Goal: Task Accomplishment & Management: Manage account settings

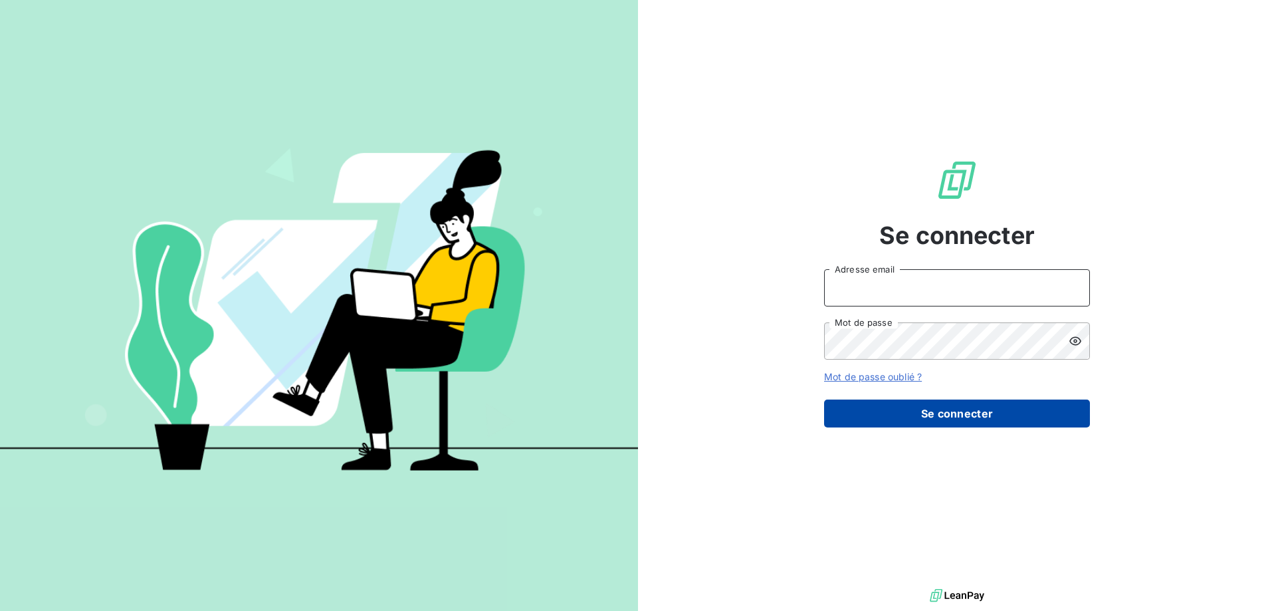
type input "[PERSON_NAME][EMAIL_ADDRESS][DOMAIN_NAME]"
click at [916, 407] on button "Se connecter" at bounding box center [957, 413] width 266 height 28
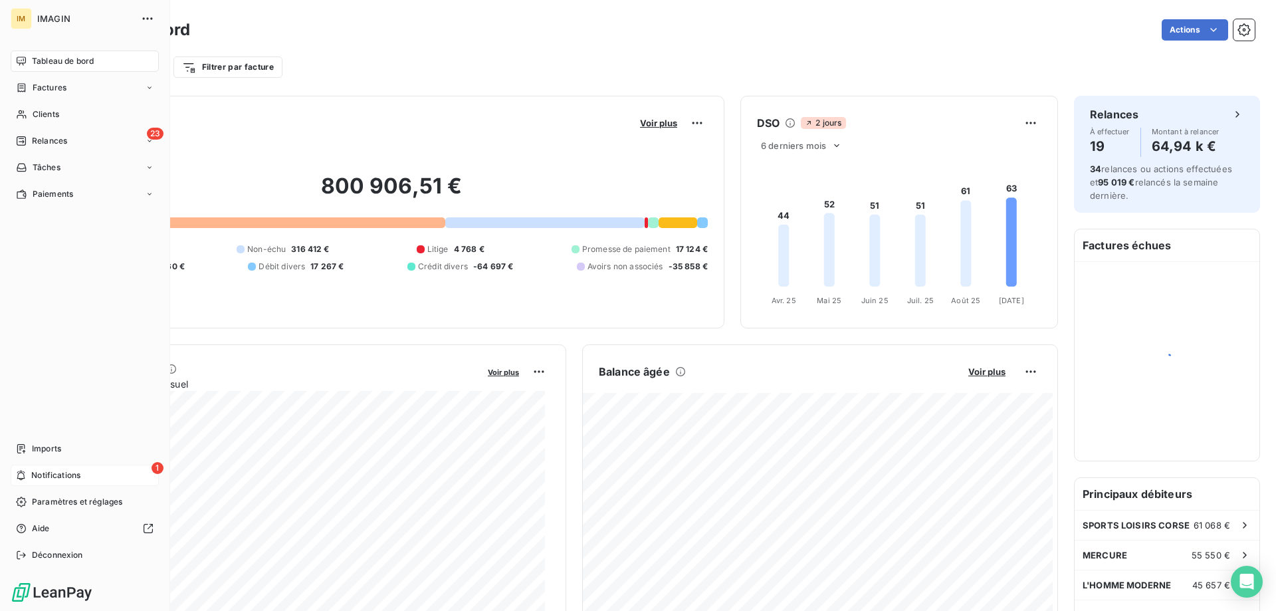
click at [27, 464] on nav "Imports 1 Notifications Paramètres et réglages Aide Déconnexion" at bounding box center [85, 502] width 148 height 128
click at [40, 477] on span "Notifications" at bounding box center [55, 475] width 49 height 12
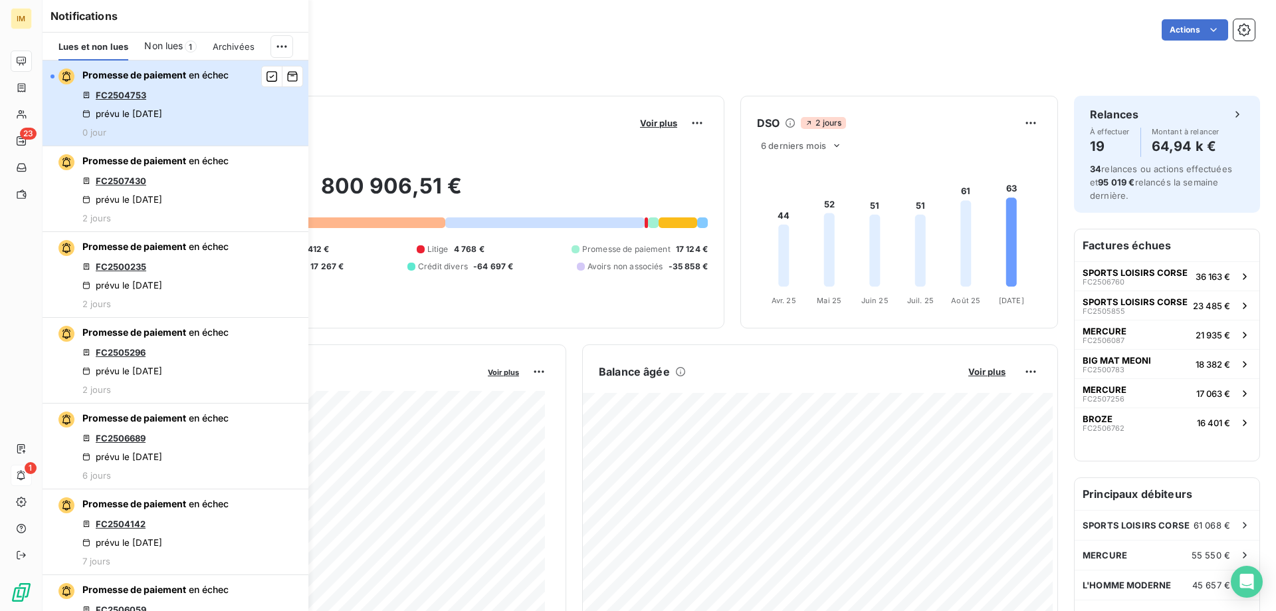
click at [185, 102] on div "Promesse de paiement en échec FC2504753 prévu le [DATE] 0 jour" at bounding box center [155, 102] width 146 height 69
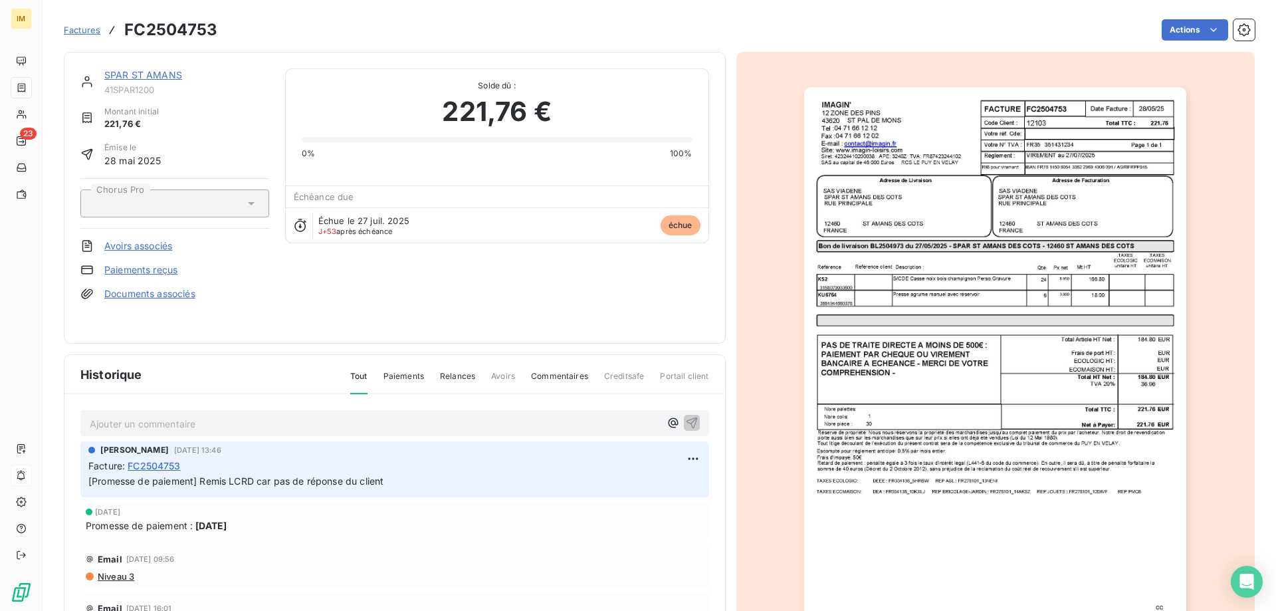
click at [157, 268] on link "Paiements reçus" at bounding box center [140, 269] width 73 height 13
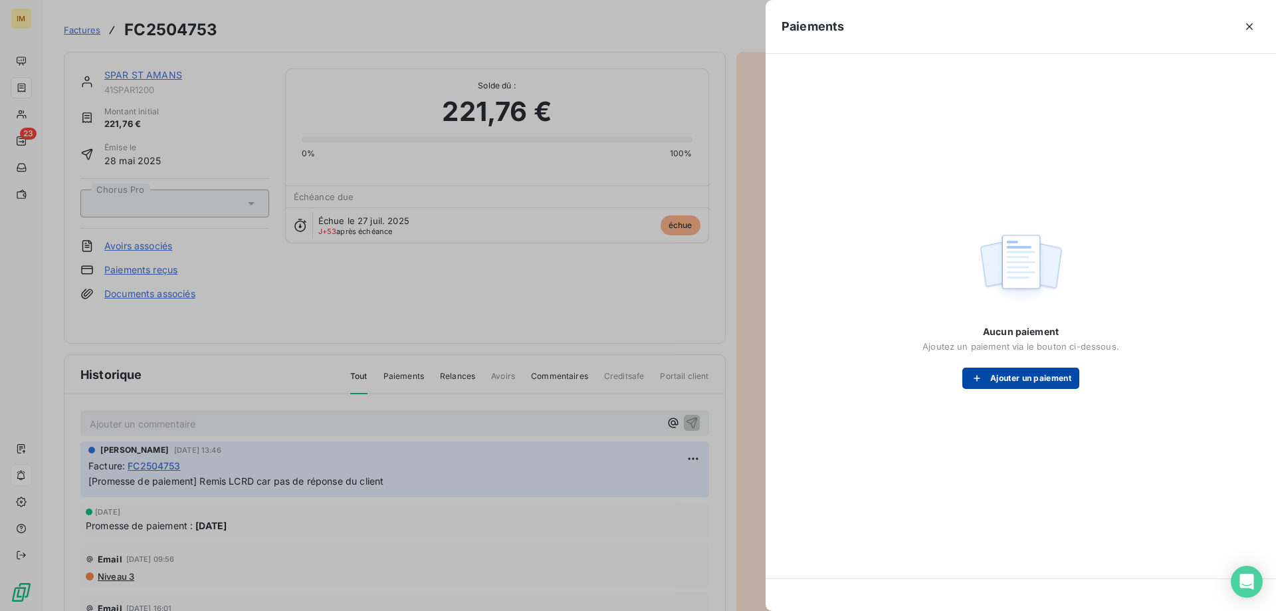
click at [1023, 375] on button "Ajouter un paiement" at bounding box center [1020, 377] width 117 height 21
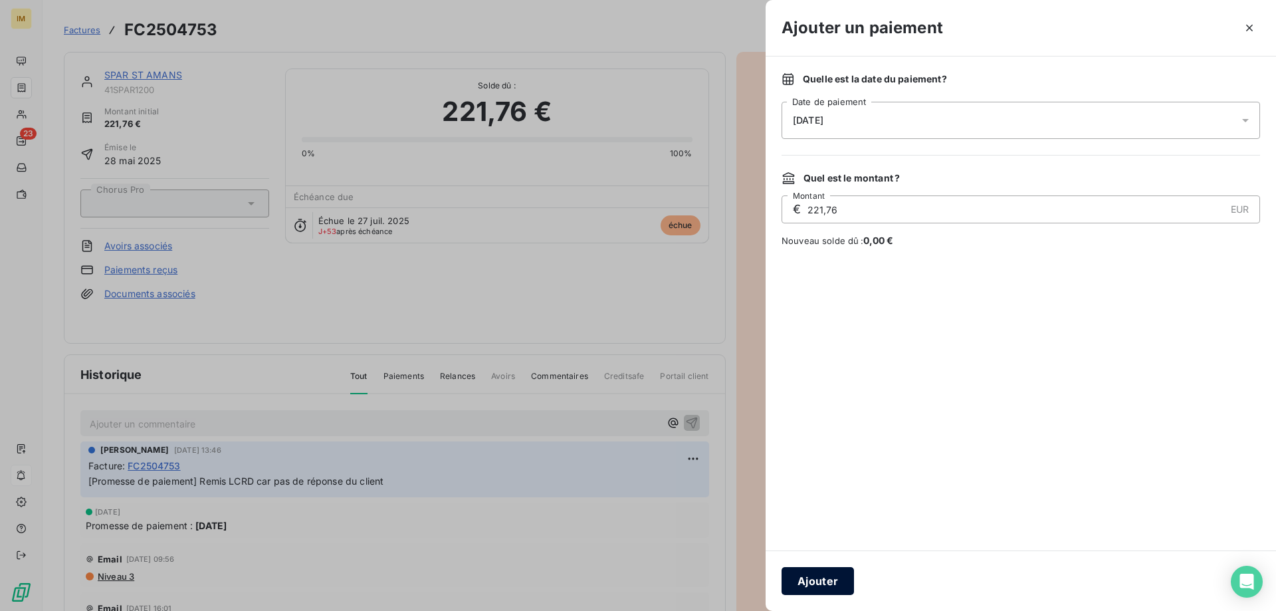
click at [816, 587] on button "Ajouter" at bounding box center [817, 581] width 72 height 28
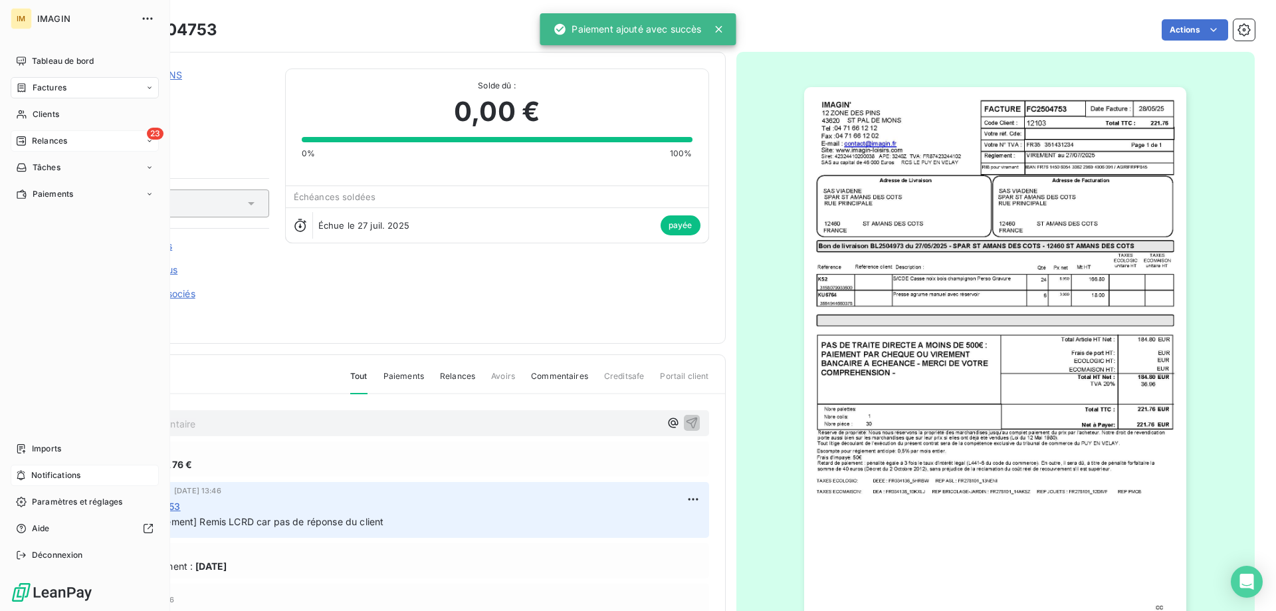
click at [36, 139] on span "Relances" at bounding box center [49, 141] width 35 height 12
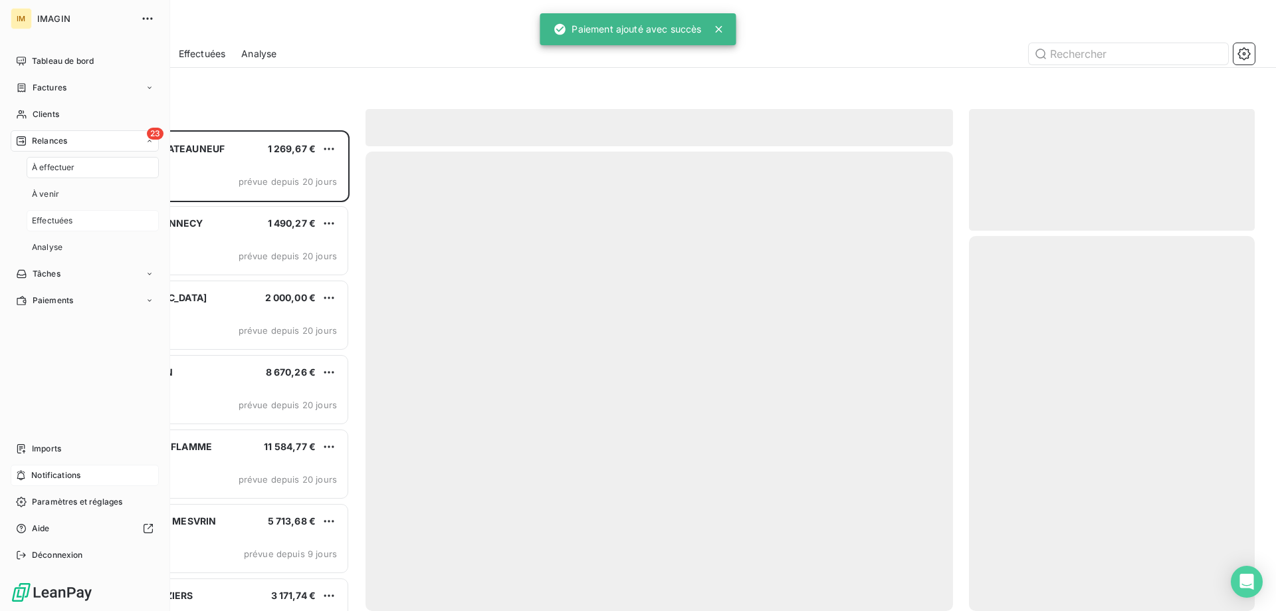
scroll to position [470, 276]
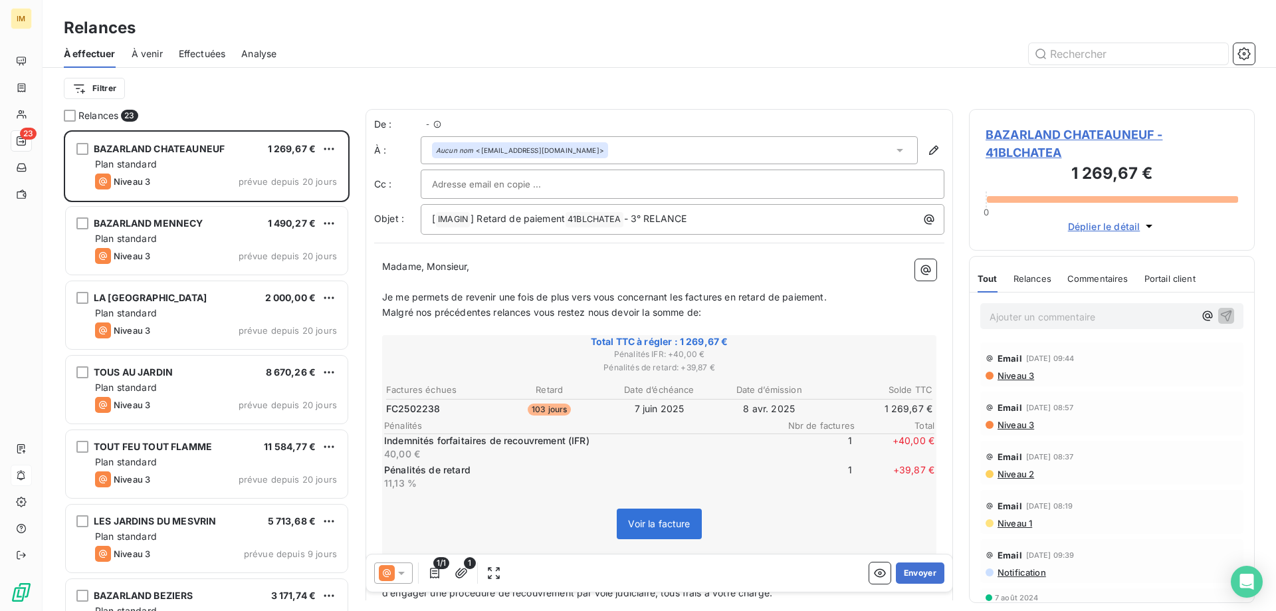
click at [61, 165] on div "Relances 23 BAZARLAND CHATEAUNEUF 1 269,67 € Plan standard Niveau 3 prévue depu…" at bounding box center [659, 360] width 1233 height 502
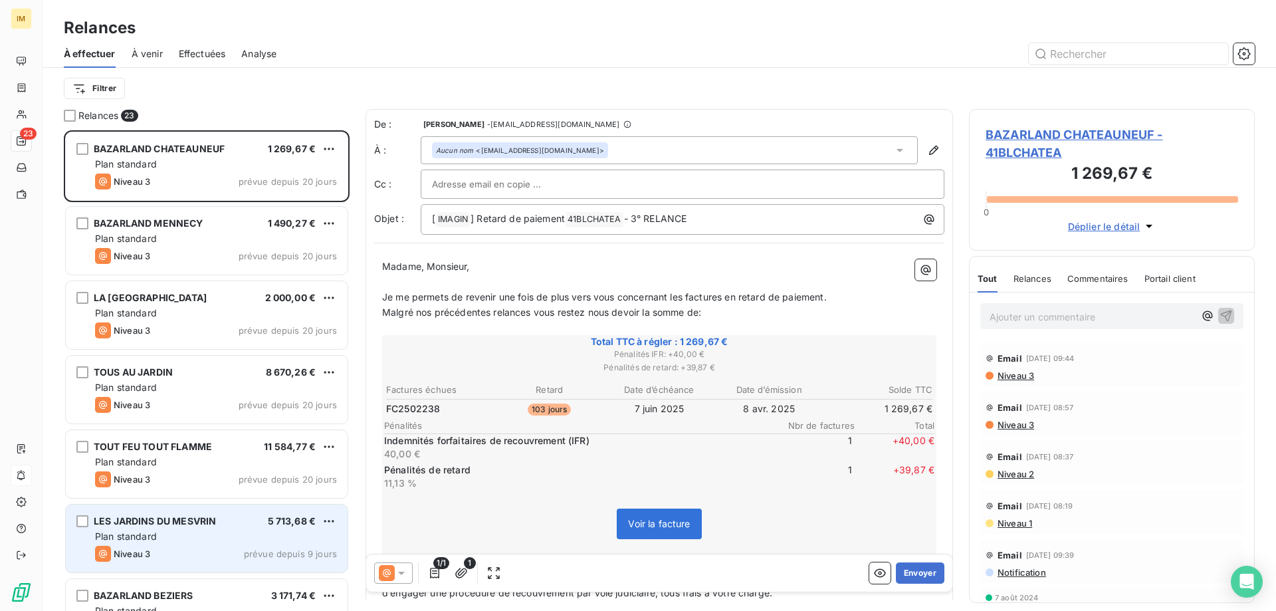
click at [257, 550] on span "prévue depuis 9 jours" at bounding box center [290, 553] width 93 height 11
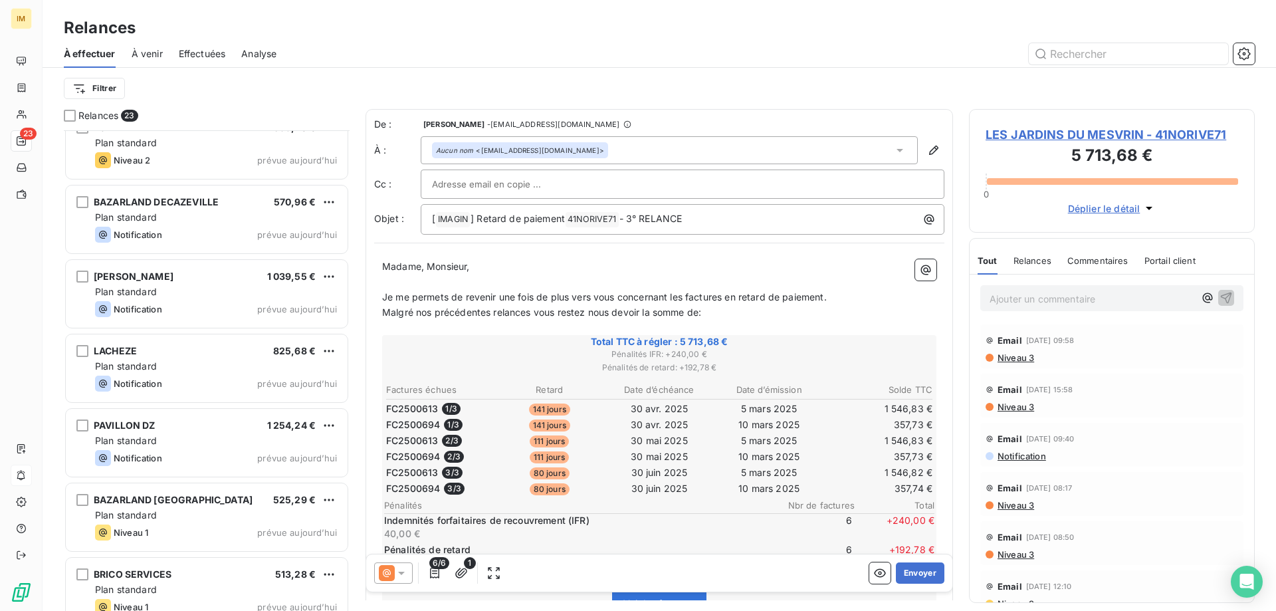
scroll to position [1232, 0]
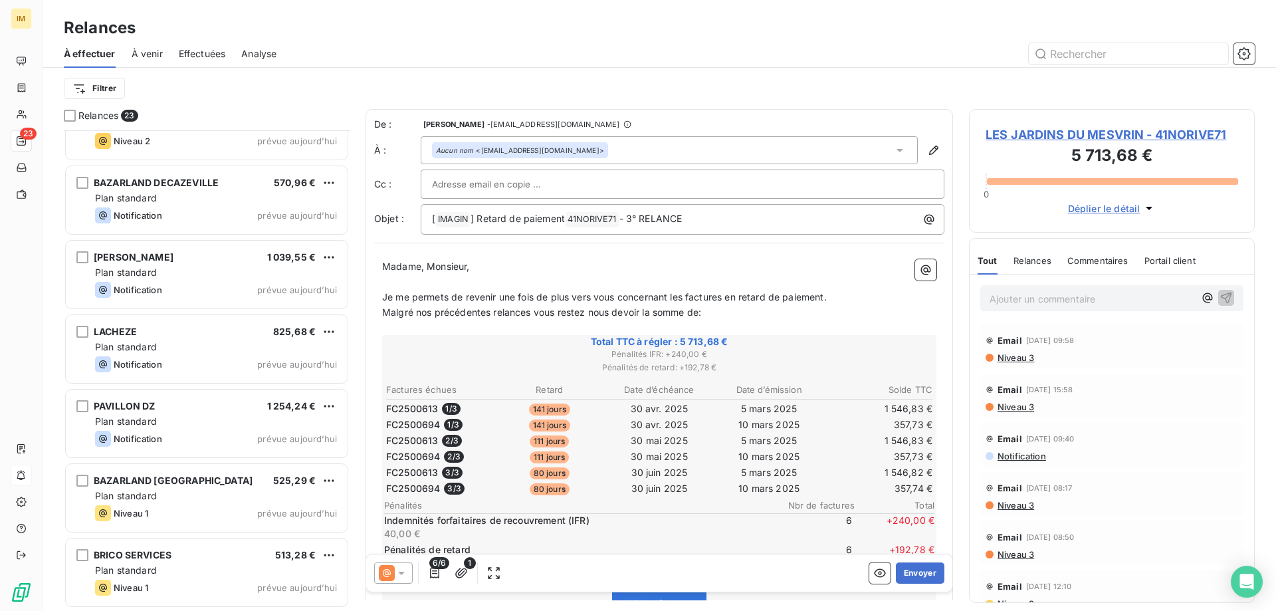
click at [257, 550] on div "BRICO SERVICES 513,28 €" at bounding box center [216, 555] width 242 height 12
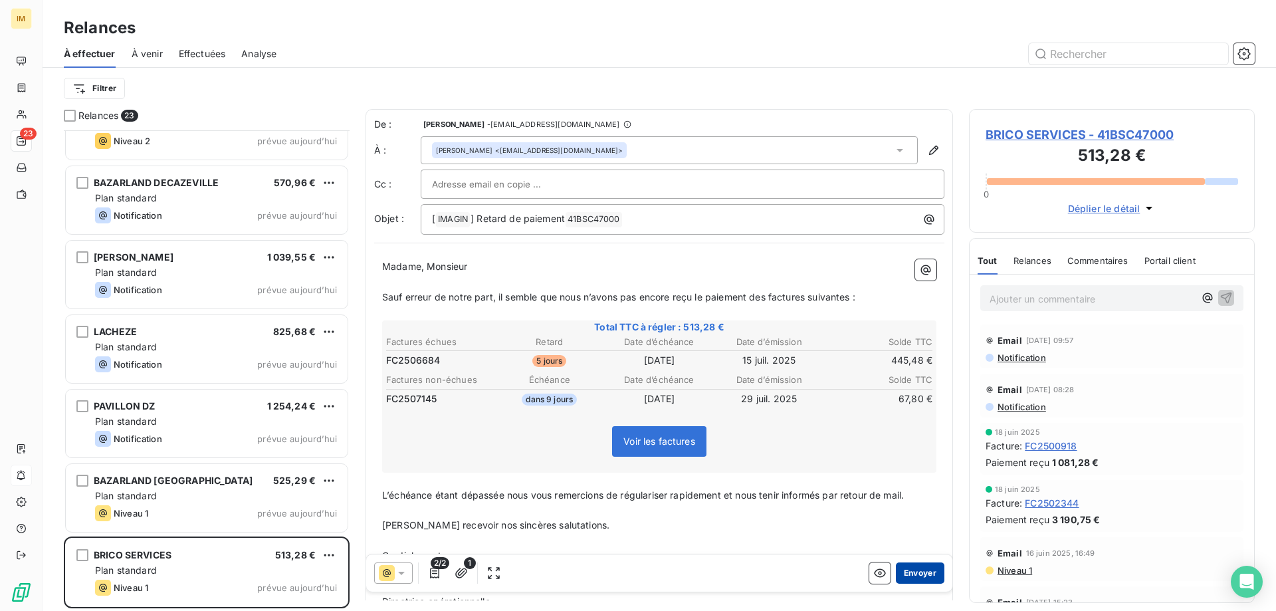
click at [913, 573] on button "Envoyer" at bounding box center [920, 572] width 49 height 21
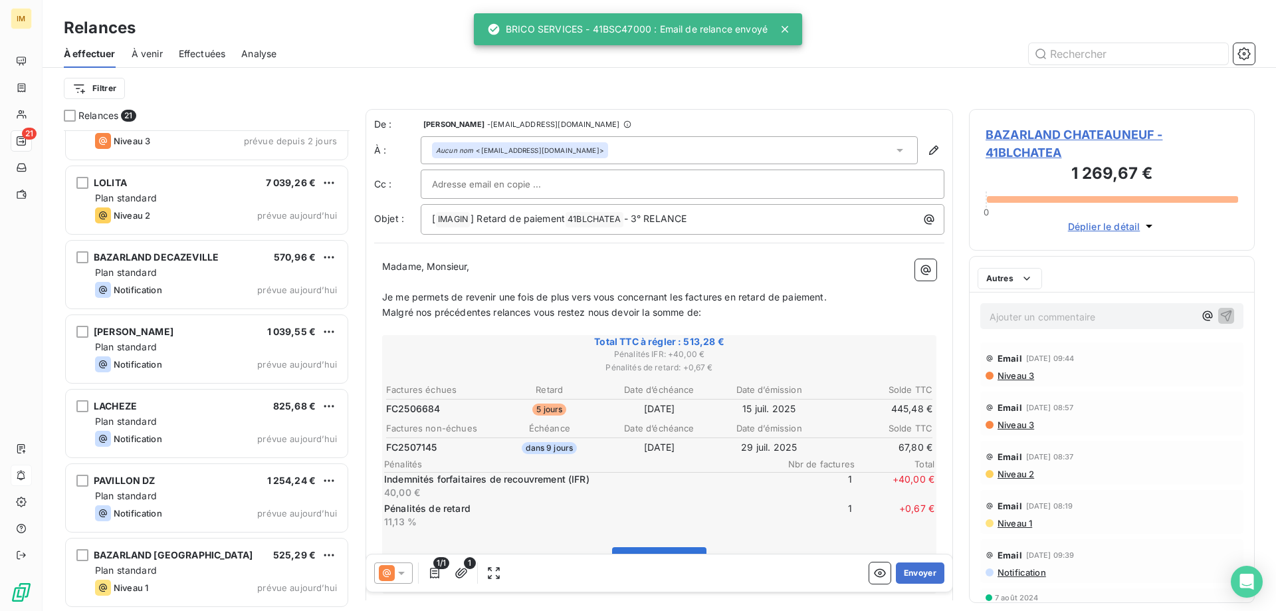
scroll to position [1082, 0]
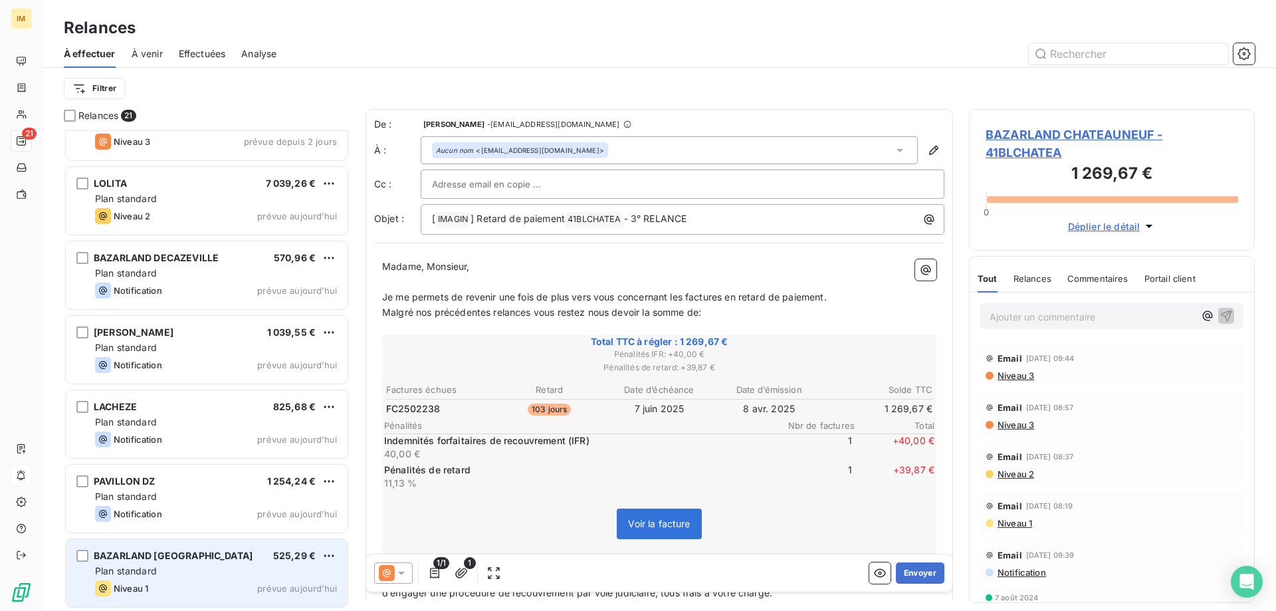
click at [206, 570] on div "Plan standard" at bounding box center [216, 570] width 242 height 13
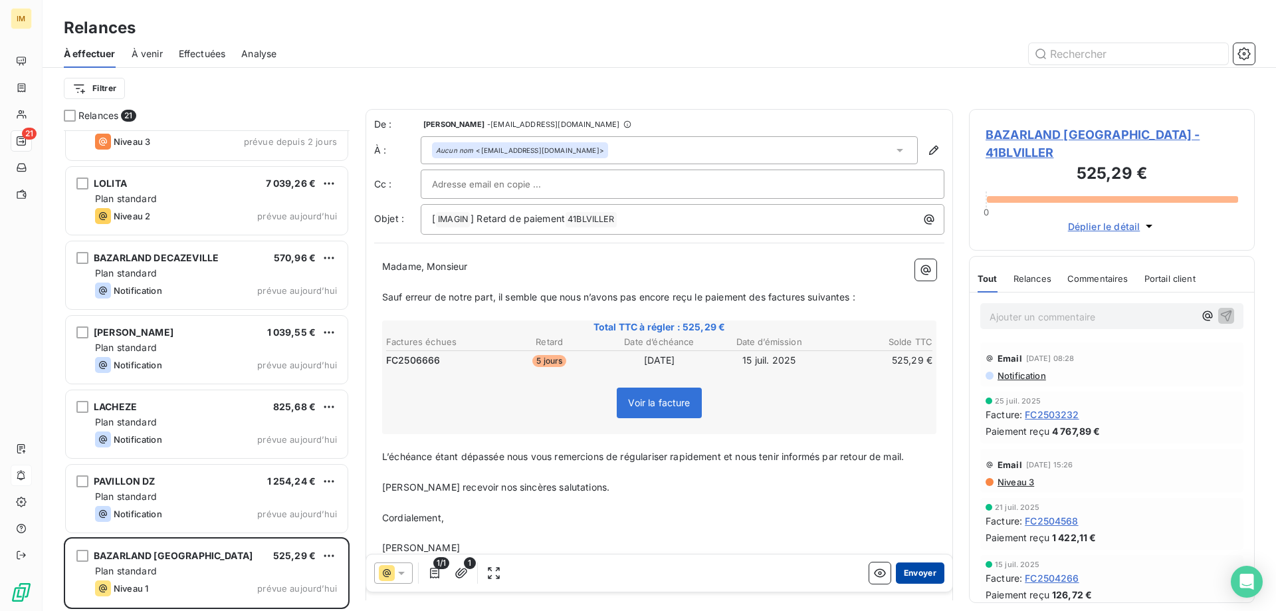
click at [915, 568] on button "Envoyer" at bounding box center [920, 572] width 49 height 21
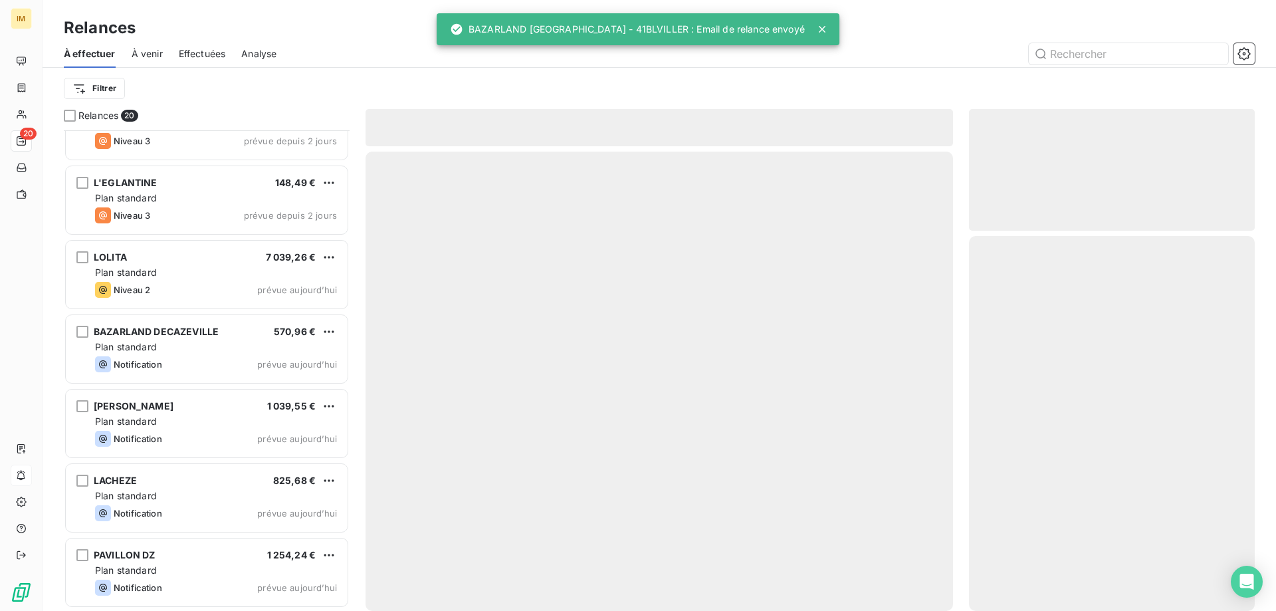
scroll to position [1008, 0]
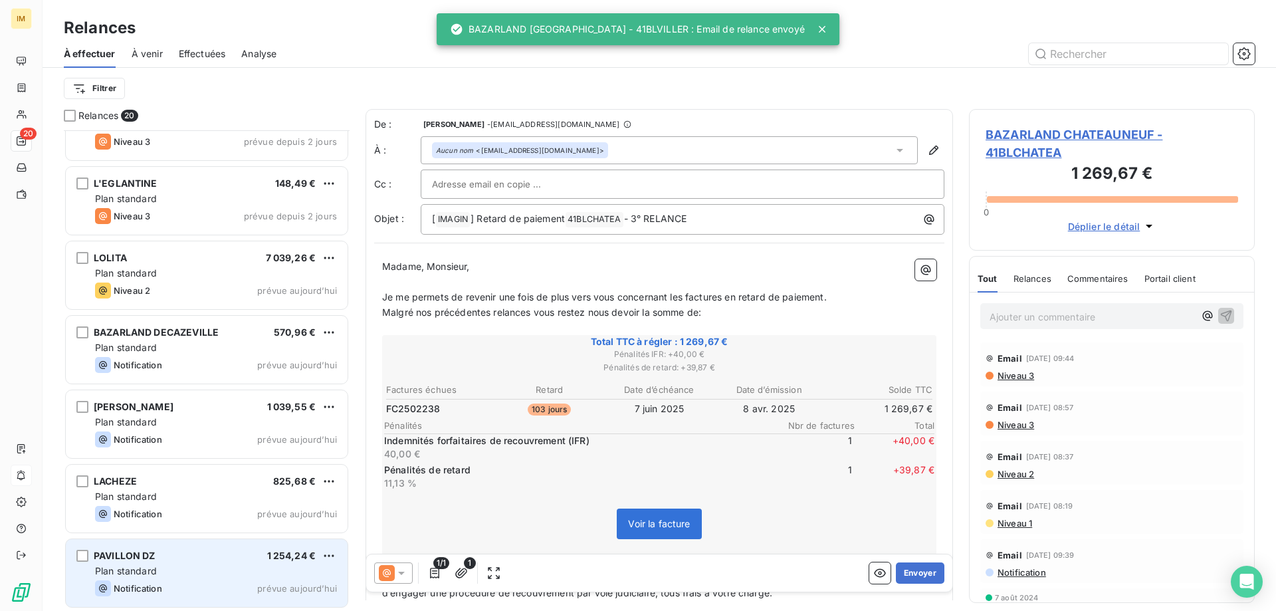
click at [201, 567] on div "Plan standard" at bounding box center [216, 570] width 242 height 13
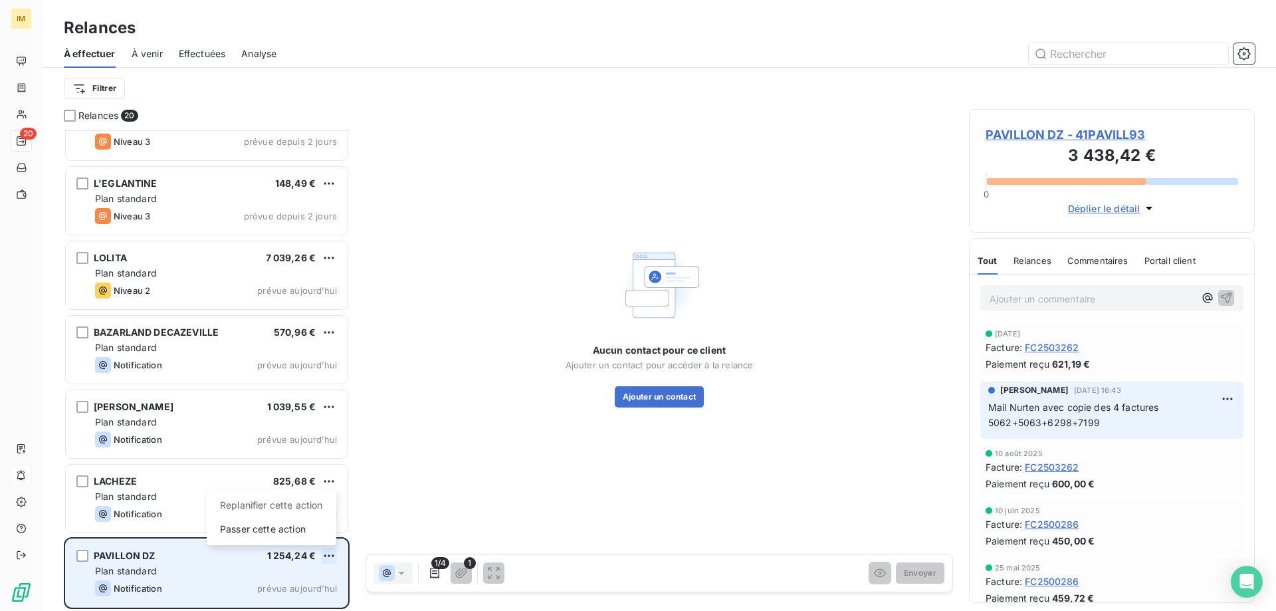
click at [325, 553] on html "IM 20 Relances À effectuer À venir Effectuées Analyse Filtrer Relances 20 TOUS …" at bounding box center [638, 305] width 1276 height 611
click at [292, 524] on div "Passer cette action" at bounding box center [271, 528] width 119 height 21
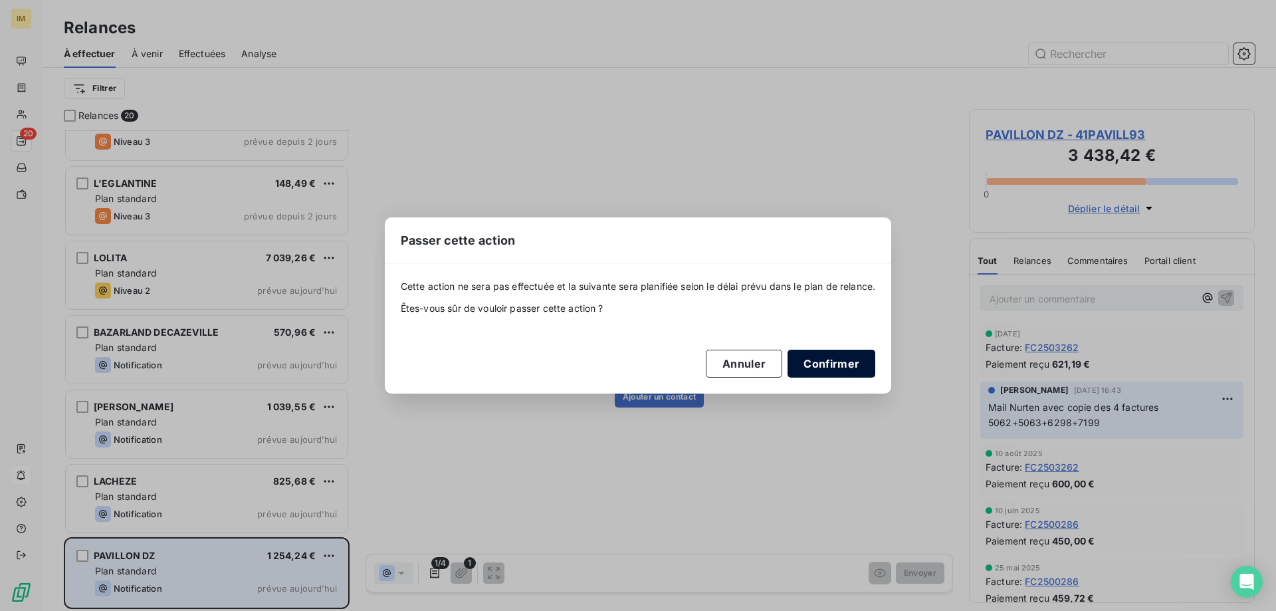
click at [835, 362] on button "Confirmer" at bounding box center [831, 364] width 88 height 28
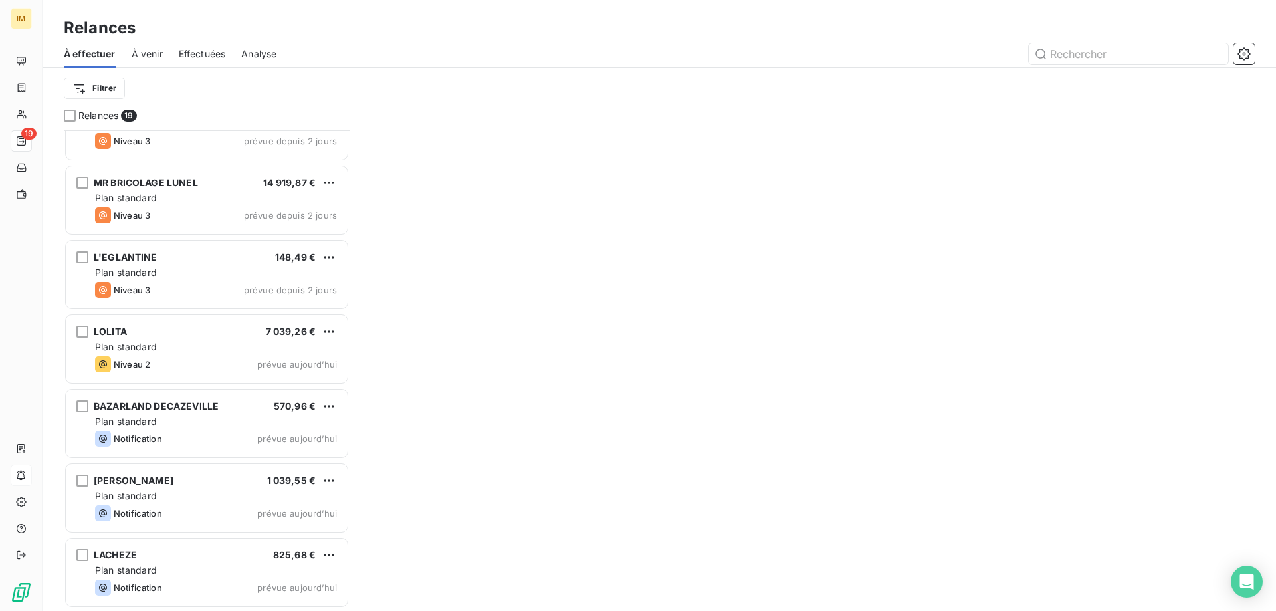
scroll to position [934, 0]
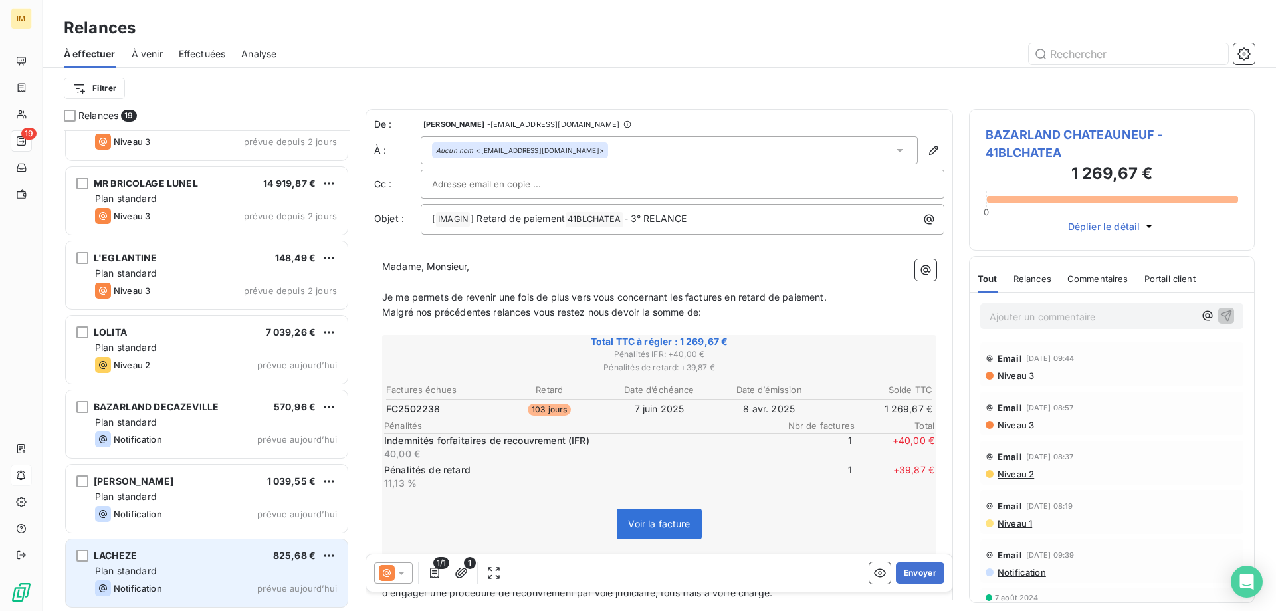
click at [218, 559] on div "LACHEZE 825,68 €" at bounding box center [216, 556] width 242 height 12
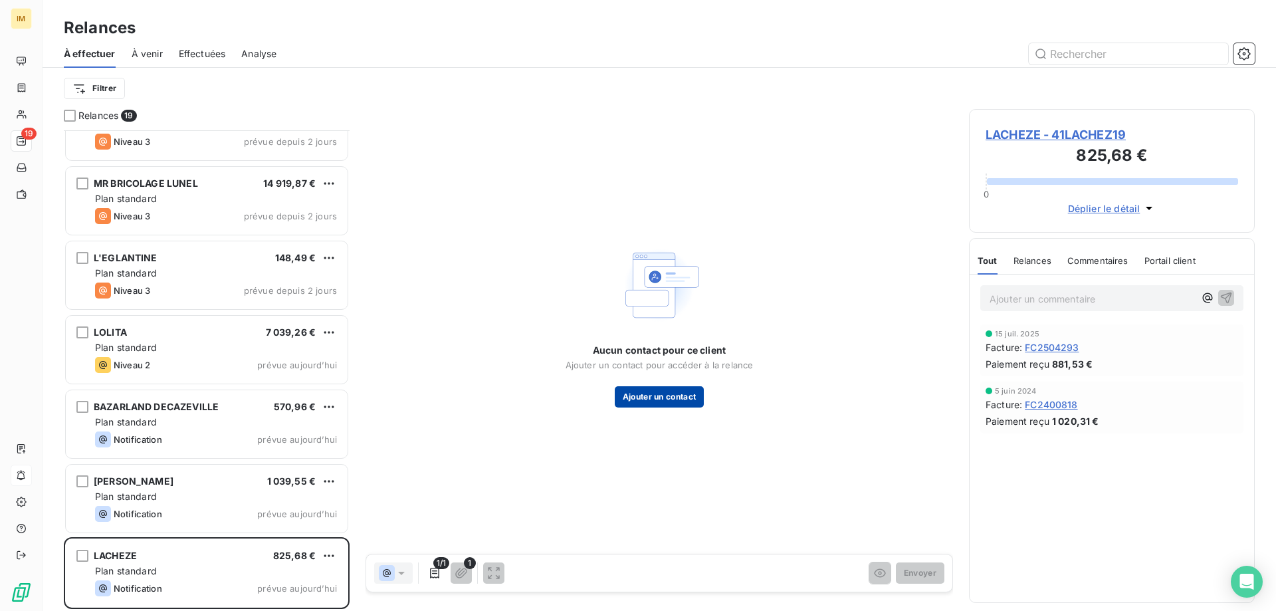
click at [647, 397] on button "Ajouter un contact" at bounding box center [660, 396] width 90 height 21
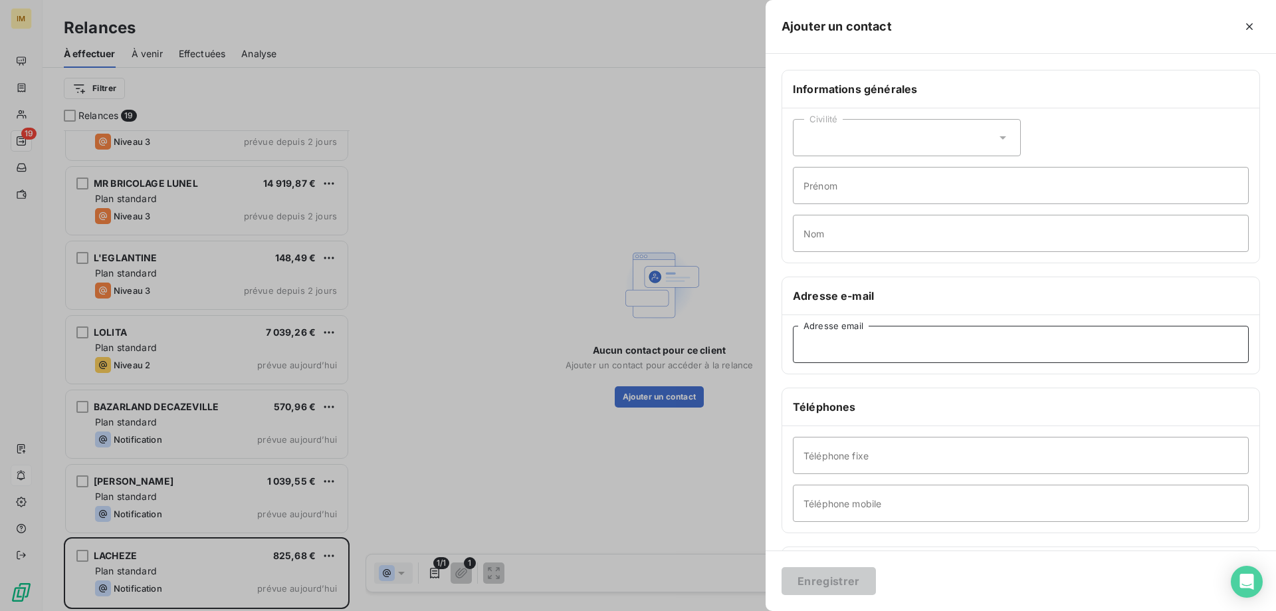
click at [863, 346] on input "Adresse email" at bounding box center [1021, 344] width 456 height 37
paste input "[EMAIL_ADDRESS][DOMAIN_NAME]"
type input "[EMAIL_ADDRESS][DOMAIN_NAME]"
click at [808, 581] on button "Enregistrer" at bounding box center [828, 581] width 94 height 28
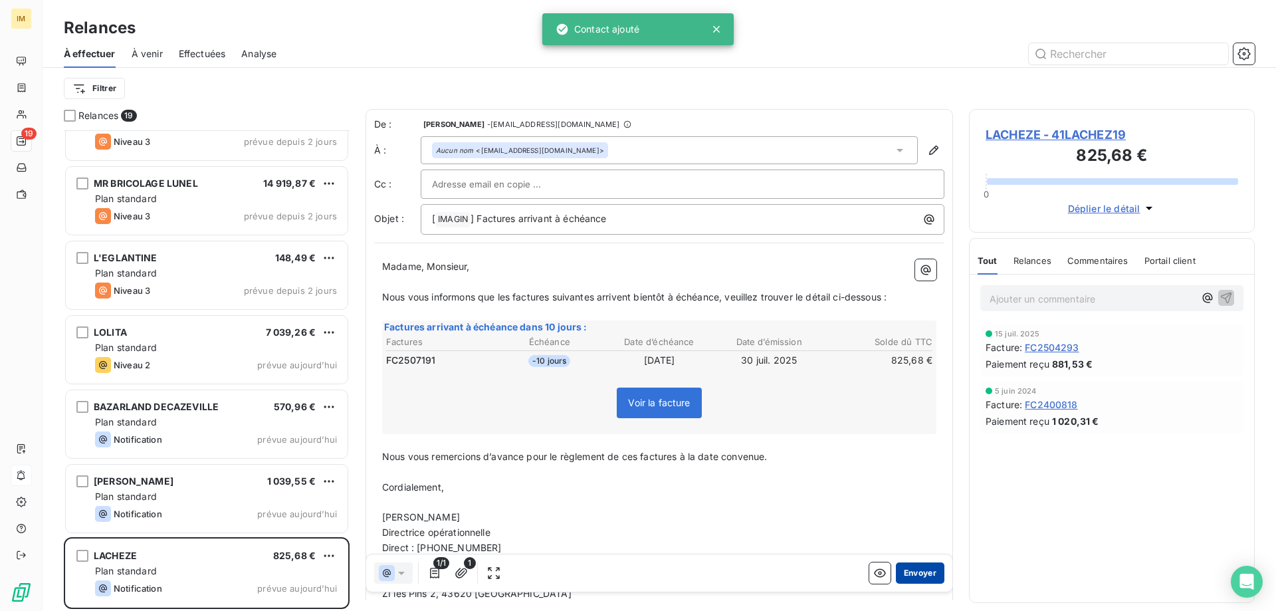
click at [918, 571] on button "Envoyer" at bounding box center [920, 572] width 49 height 21
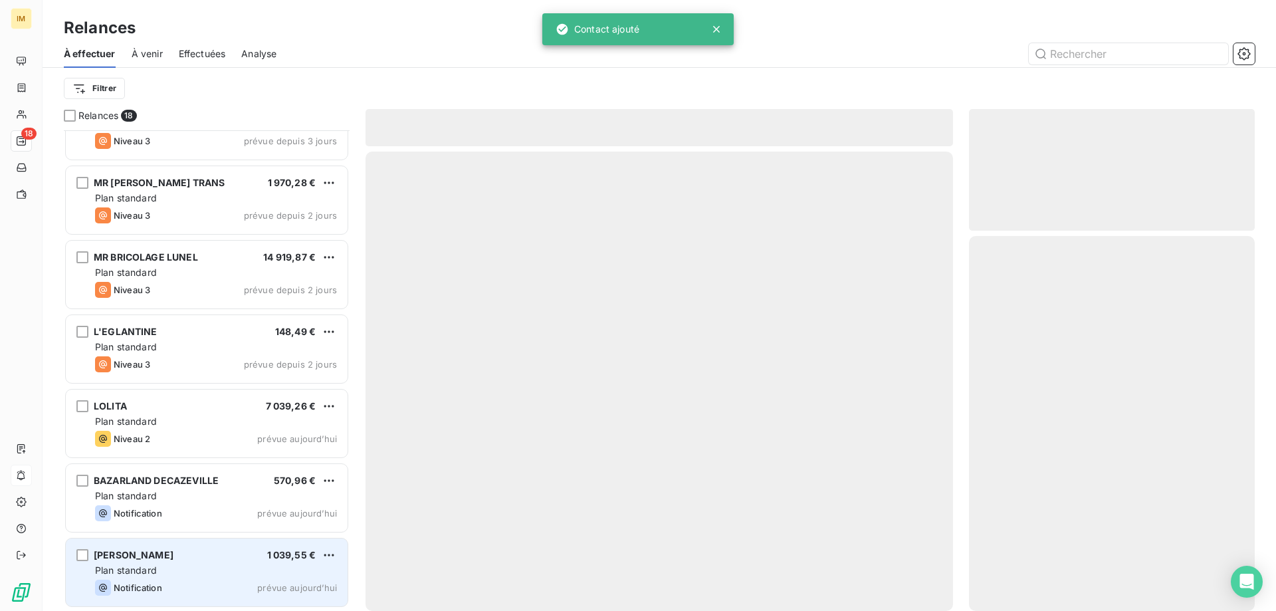
scroll to position [859, 0]
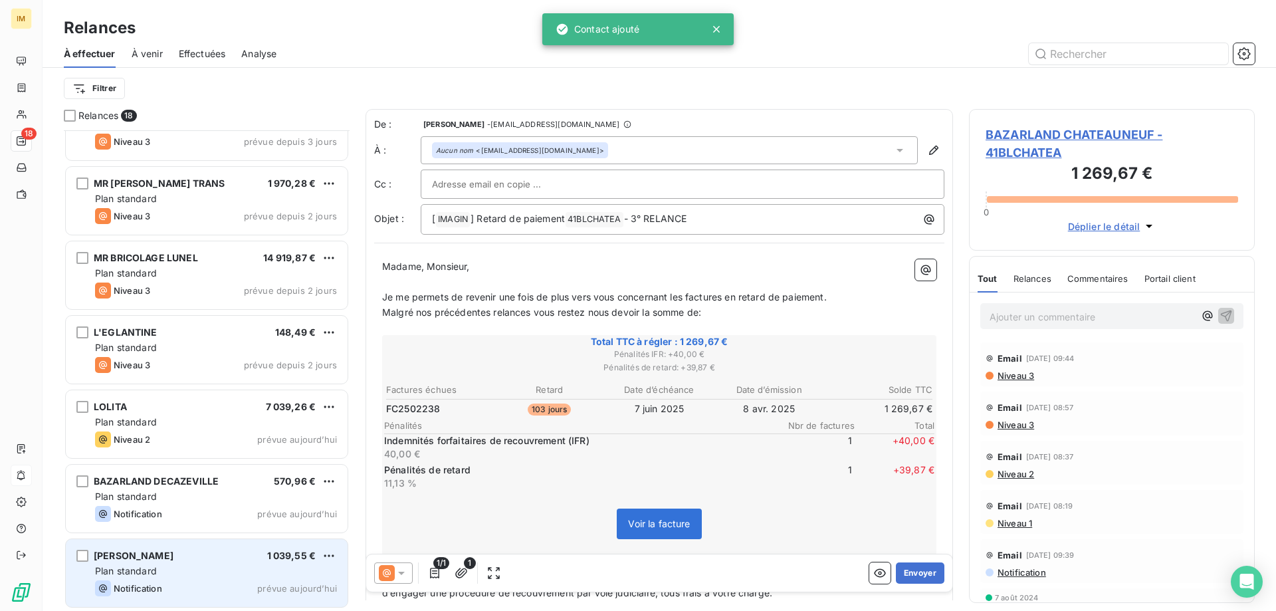
click at [174, 557] on div "[PERSON_NAME] 1 039,55 €" at bounding box center [216, 556] width 242 height 12
click at [127, 559] on span "[PERSON_NAME]" at bounding box center [134, 555] width 80 height 11
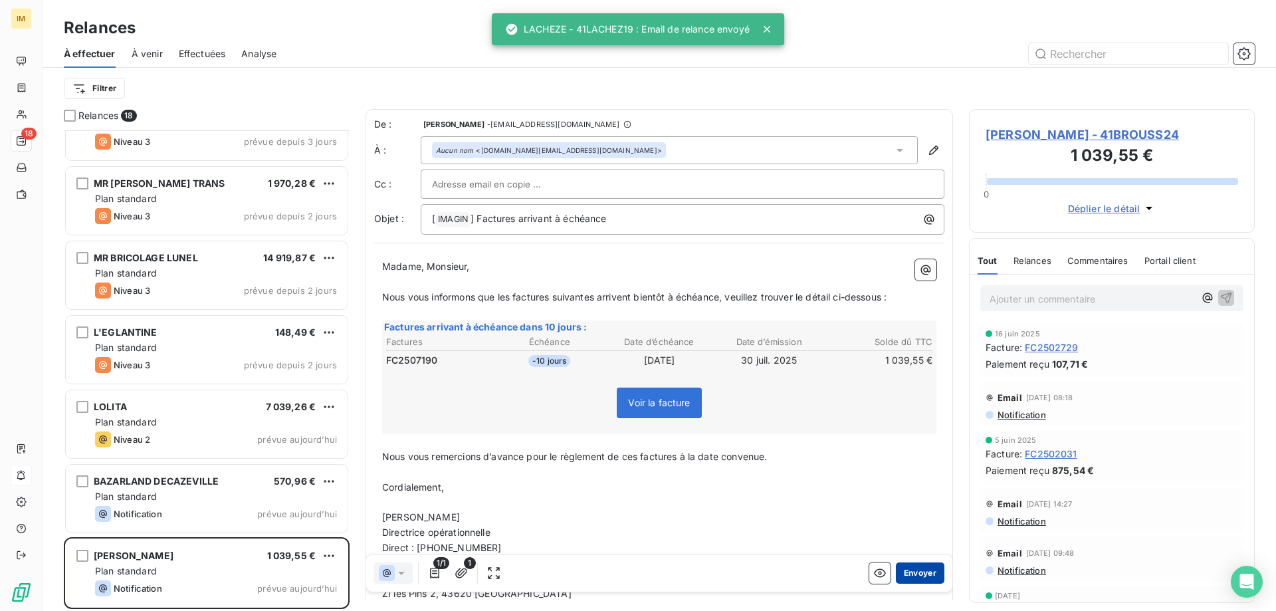
click at [908, 573] on button "Envoyer" at bounding box center [920, 572] width 49 height 21
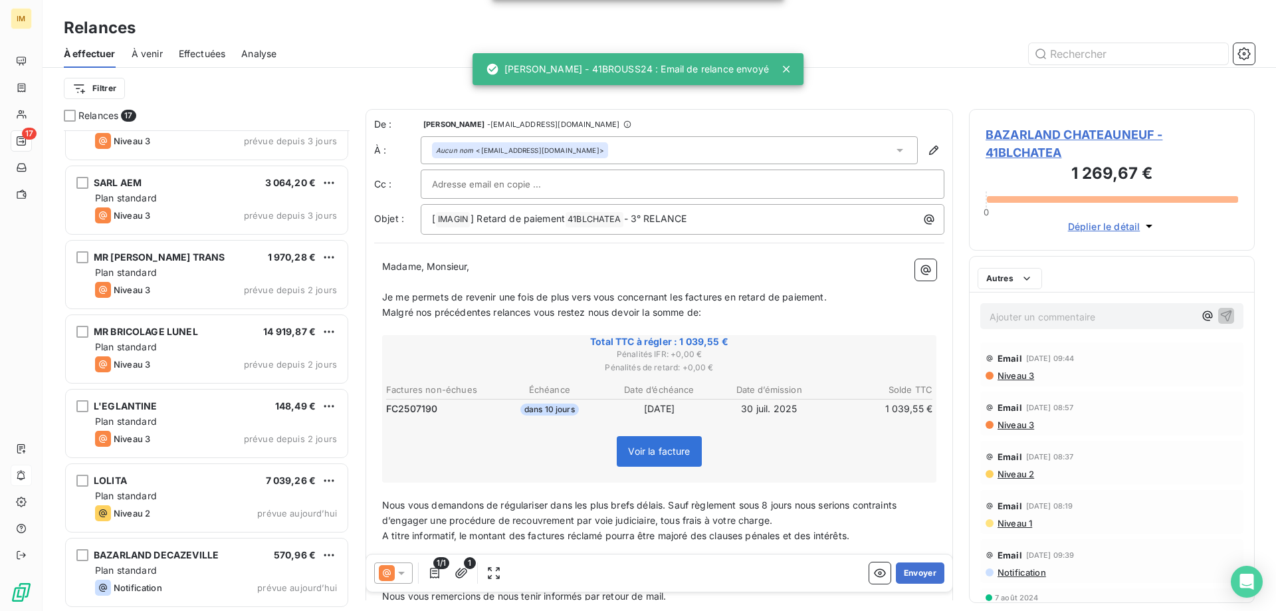
scroll to position [785, 0]
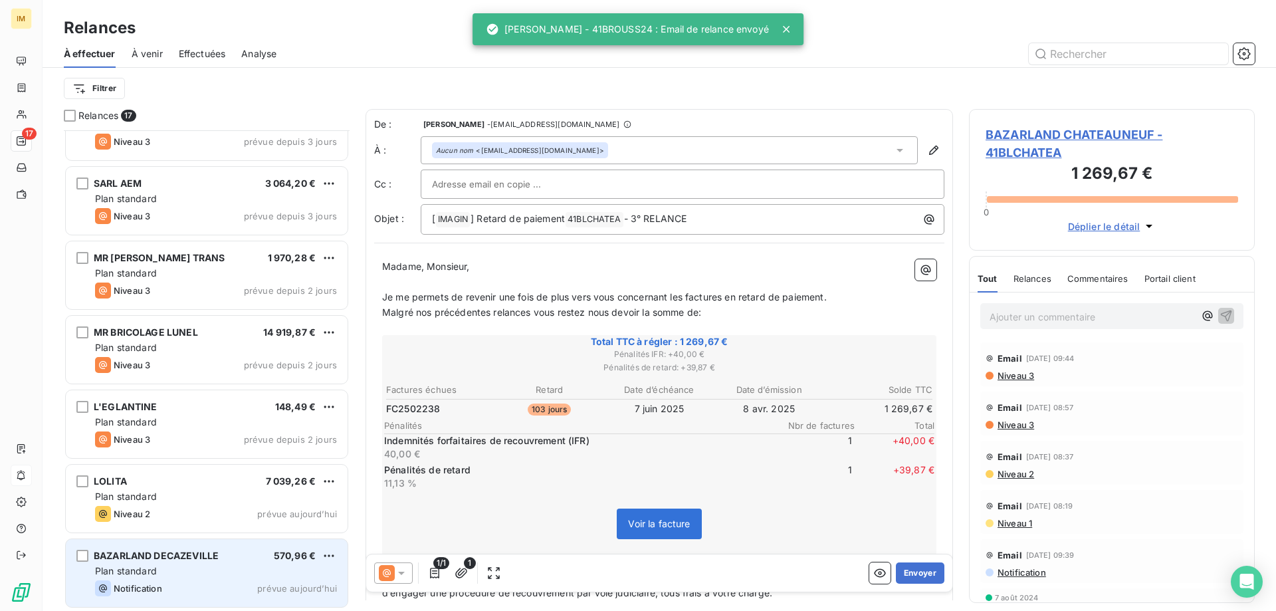
click at [300, 568] on div "Plan standard" at bounding box center [216, 570] width 242 height 13
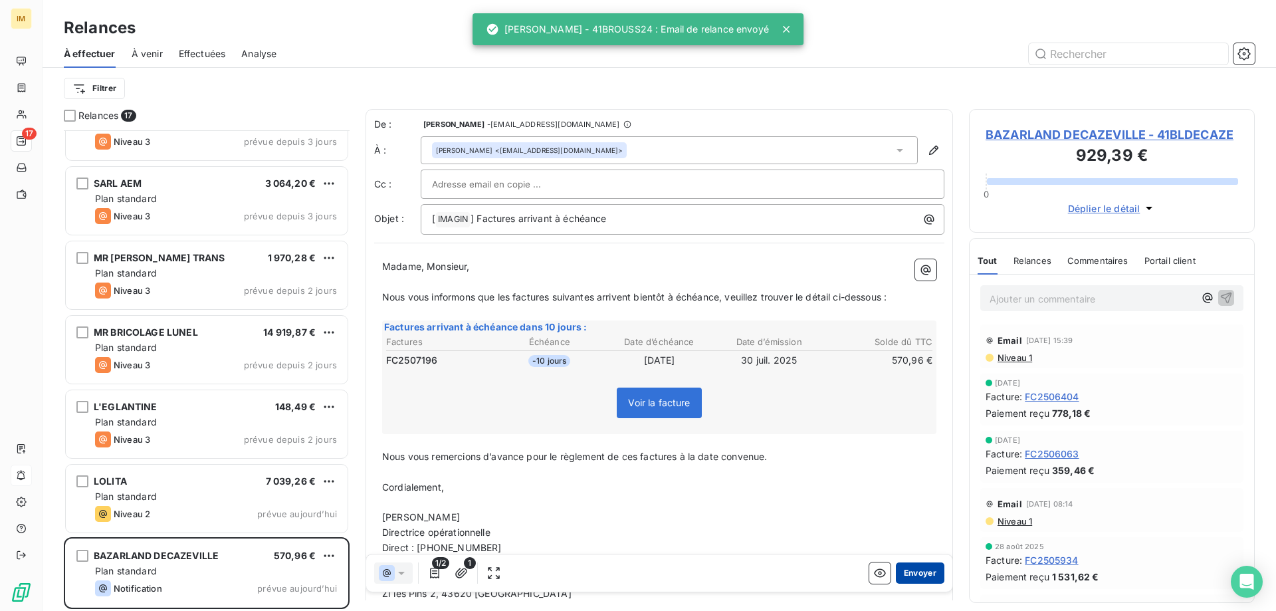
click at [907, 565] on button "Envoyer" at bounding box center [920, 572] width 49 height 21
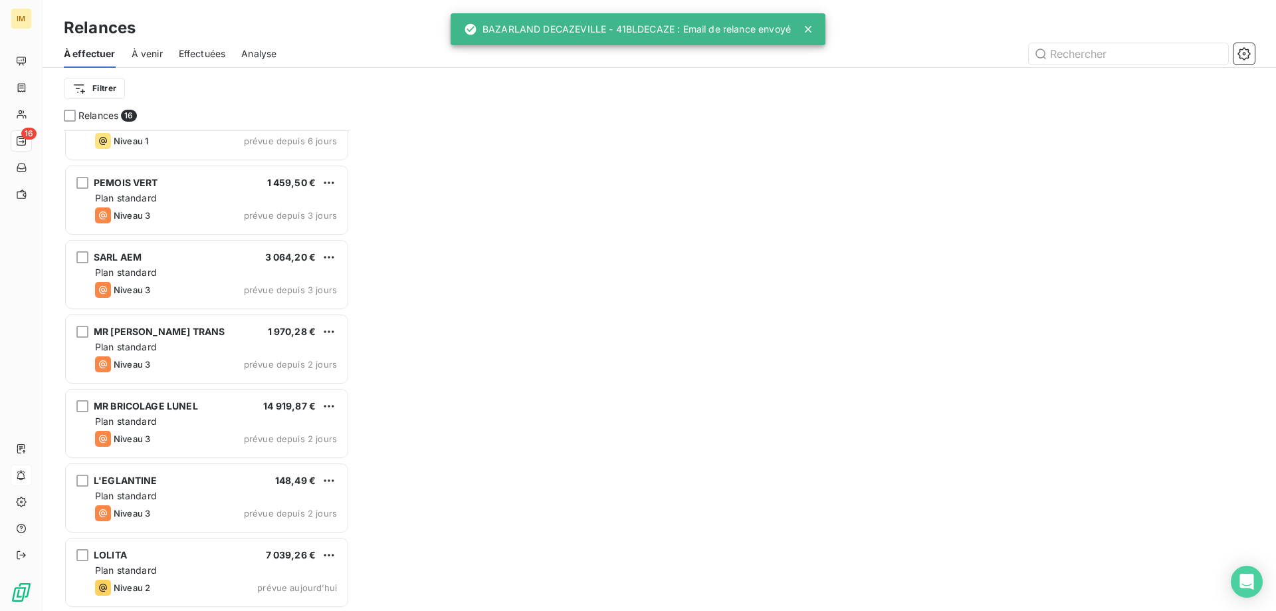
scroll to position [710, 0]
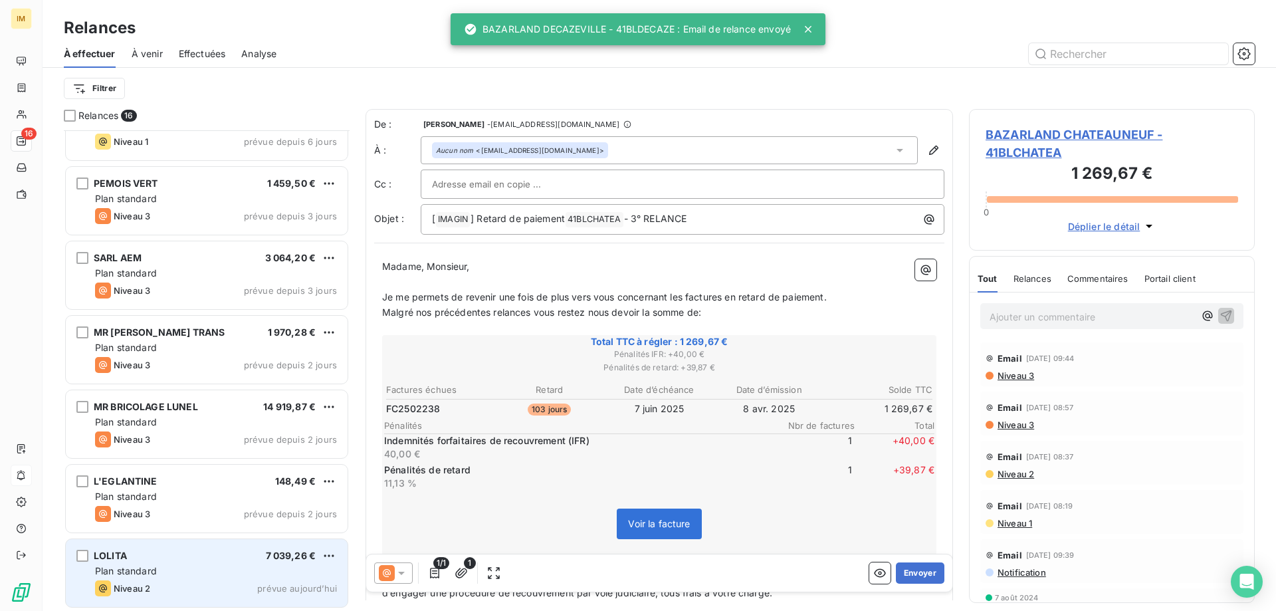
click at [224, 566] on div "Plan standard" at bounding box center [216, 570] width 242 height 13
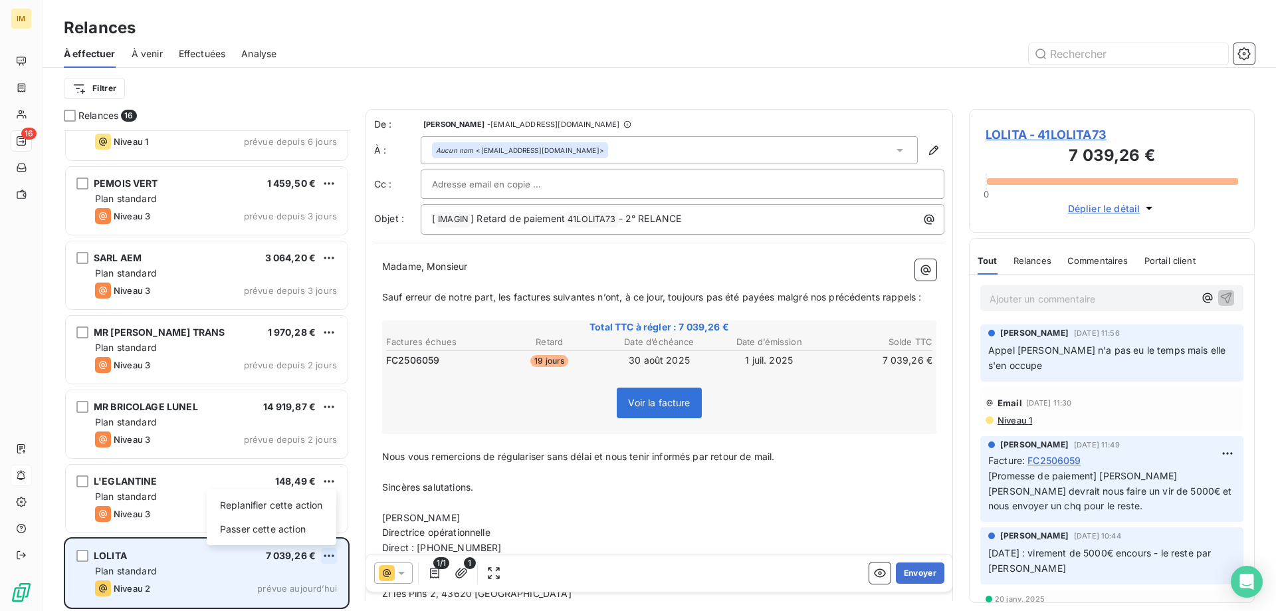
click at [336, 550] on html "IM 16 Relances À effectuer À venir Effectuées Analyse Filtrer Relances 16 BAZAR…" at bounding box center [638, 305] width 1276 height 611
click at [324, 504] on div "Replanifier cette action" at bounding box center [271, 504] width 119 height 21
select select "8"
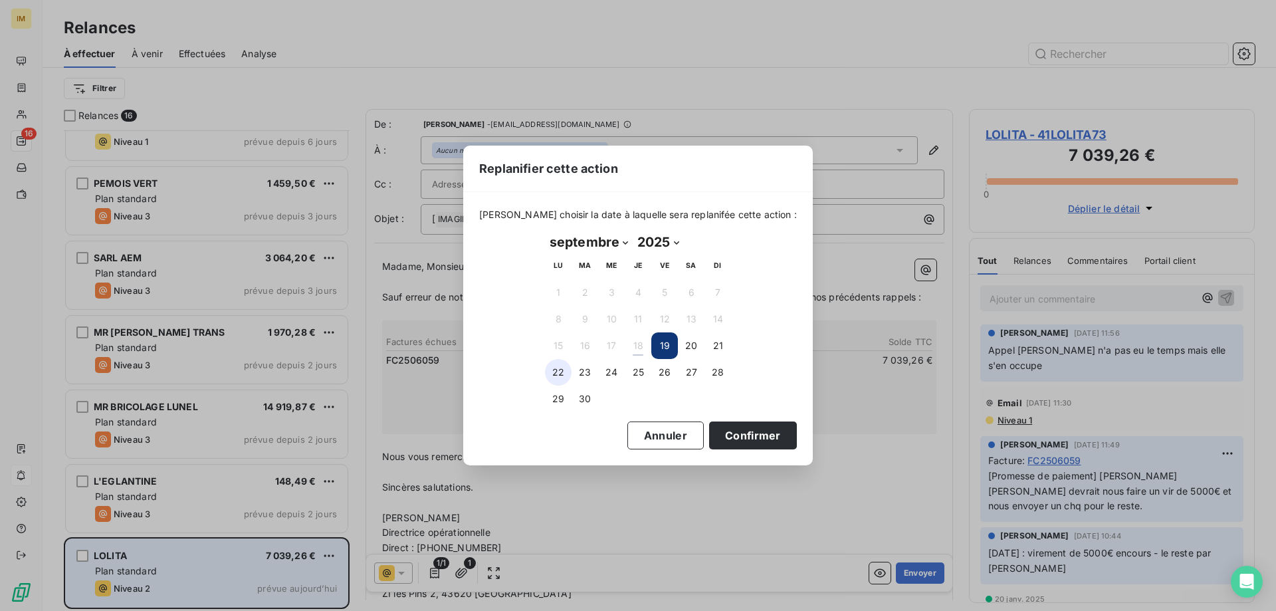
click at [559, 372] on button "22" at bounding box center [558, 372] width 27 height 27
click at [746, 441] on button "Confirmer" at bounding box center [753, 435] width 88 height 28
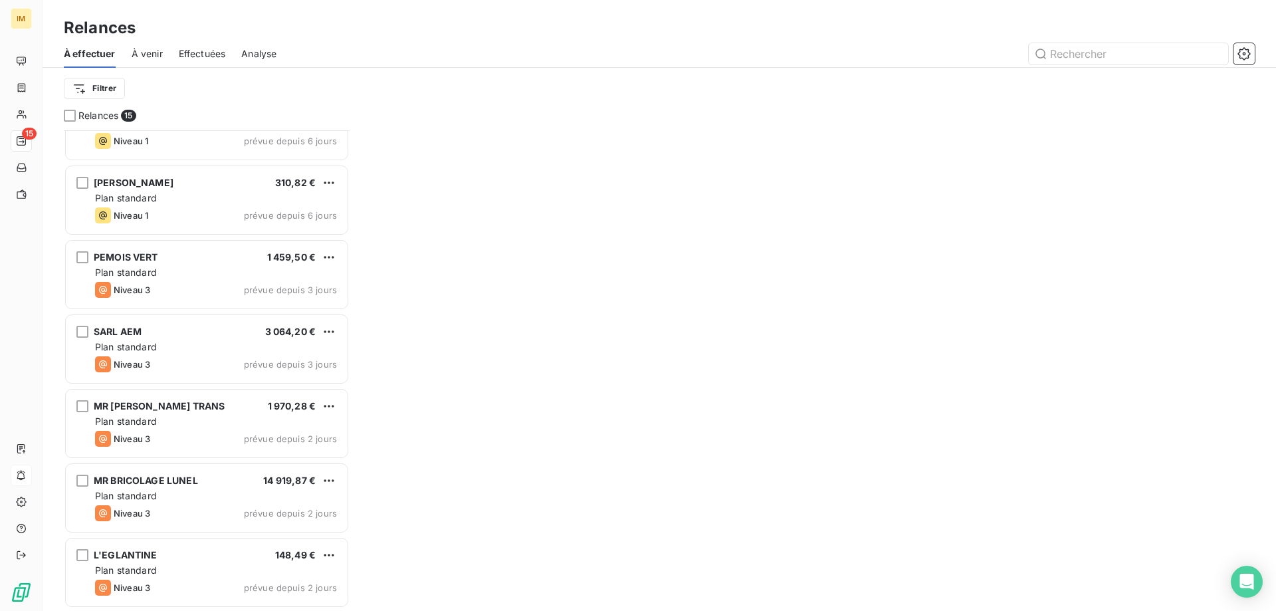
scroll to position [636, 0]
